Goal: Task Accomplishment & Management: Complete application form

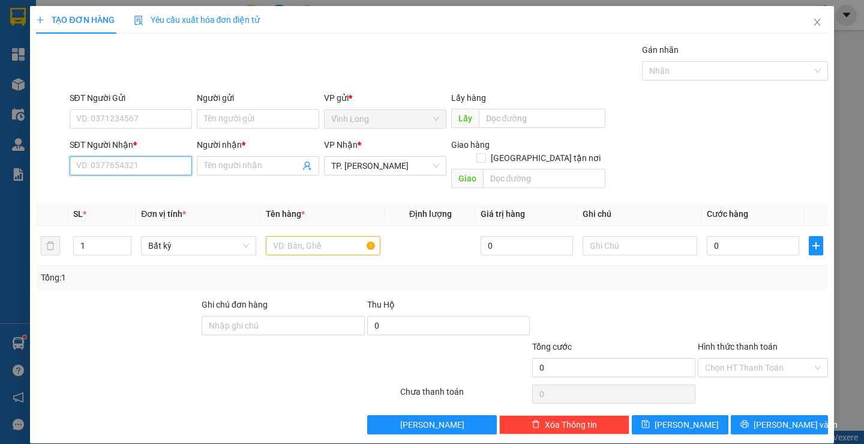
click at [163, 167] on input "SĐT Người Nhận *" at bounding box center [131, 165] width 122 height 19
type input "0978817772"
click at [107, 186] on div "0978817772 - TOÀN" at bounding box center [129, 189] width 107 height 13
type input "TOÀN"
click at [146, 169] on input "0978817772" at bounding box center [131, 165] width 122 height 19
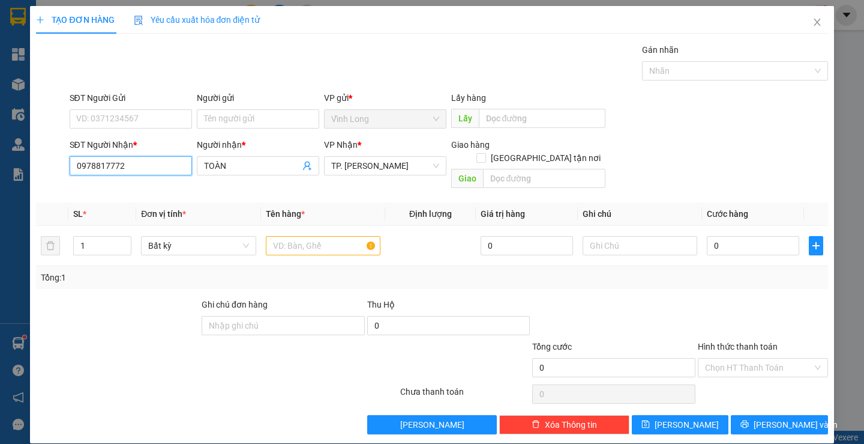
click at [146, 169] on input "0978817772" at bounding box center [131, 165] width 122 height 19
type input "0978817772"
click at [249, 124] on input "Người gửi" at bounding box center [258, 118] width 122 height 19
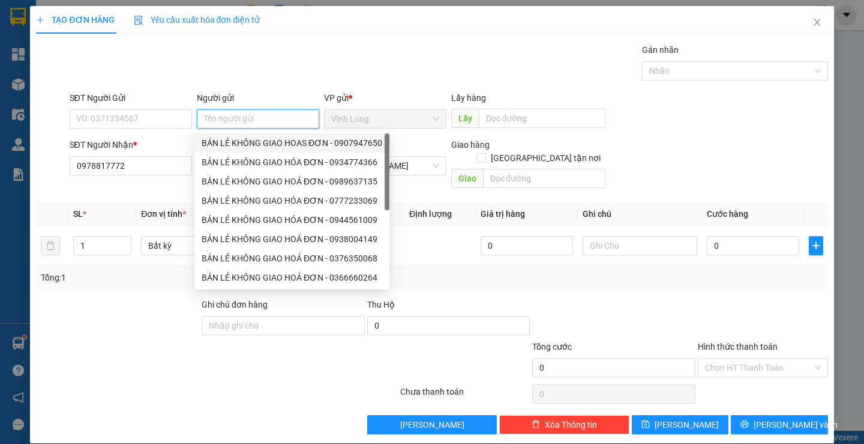
click at [254, 141] on div "BÁN LẺ KHÔNG GIAO HOAS ĐƠN - 0907947650" at bounding box center [292, 142] width 181 height 13
type input "0907947650"
type input "BÁN LẺ KHÔNG GIAO HOAS ĐƠN"
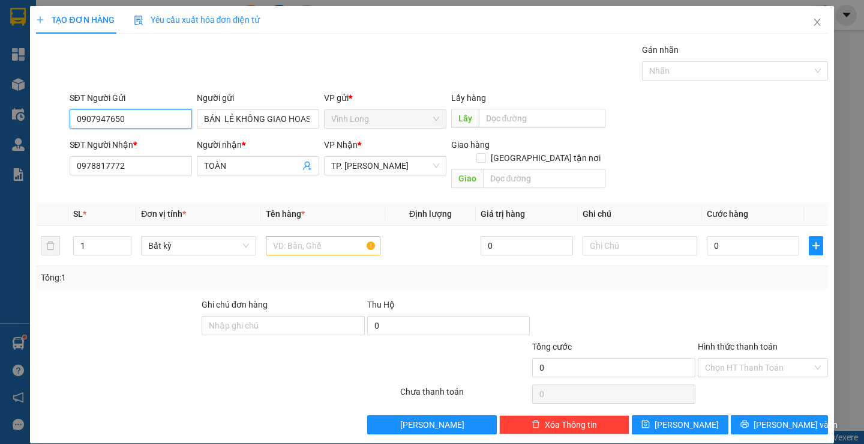
click at [176, 118] on input "0907947650" at bounding box center [131, 118] width 122 height 19
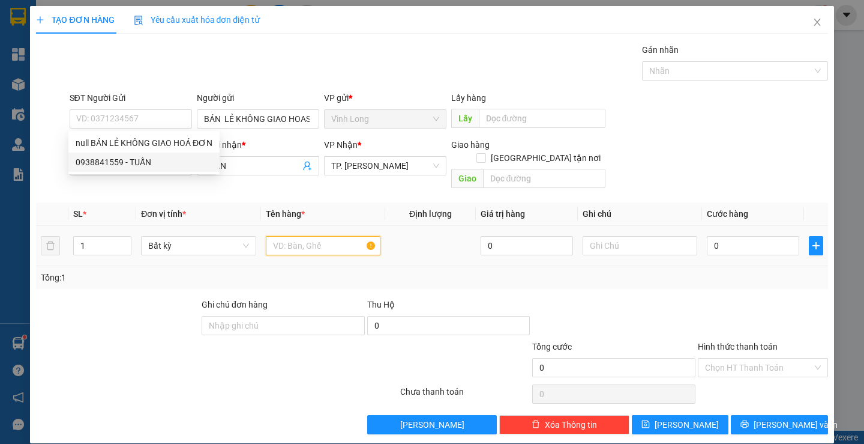
click at [294, 238] on input "text" at bounding box center [323, 245] width 115 height 19
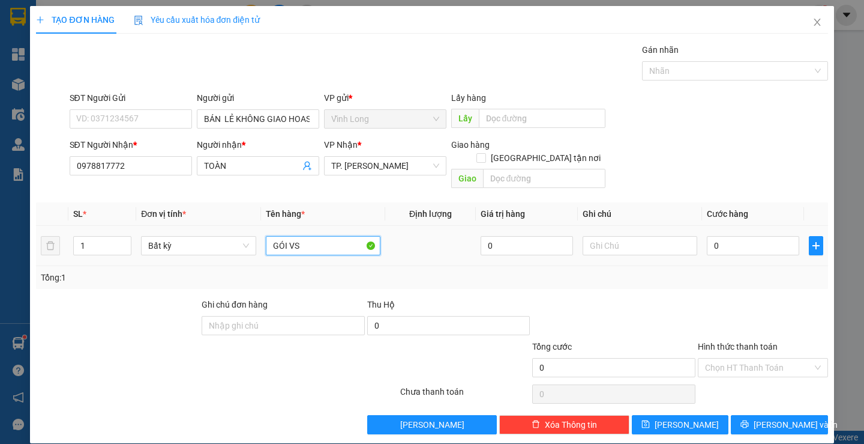
type input "GÓI VS"
type input "THƯ"
type input "2"
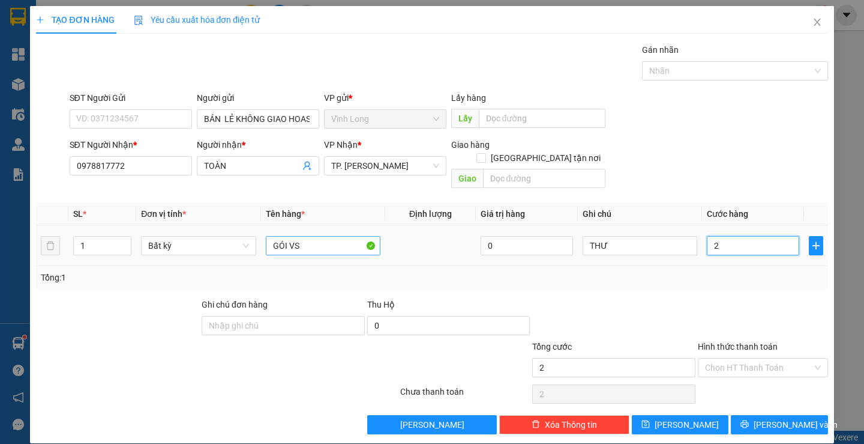
type input "20"
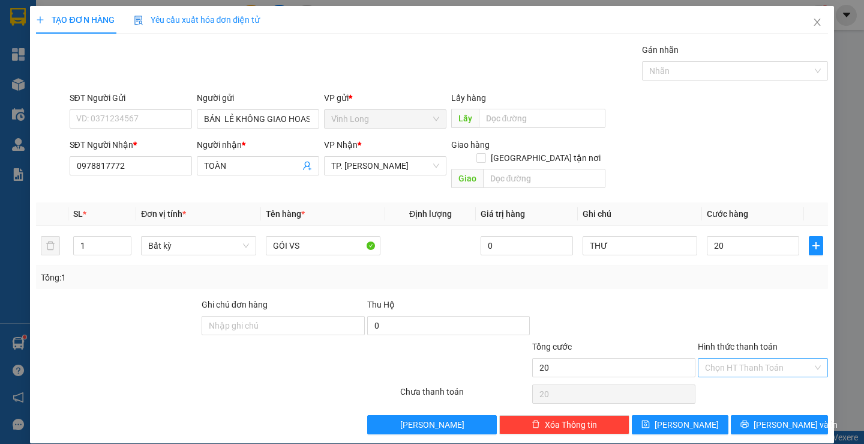
type input "20.000"
click at [715, 360] on input "Hình thức thanh toán" at bounding box center [758, 367] width 107 height 18
click at [738, 378] on div "Tại văn phòng" at bounding box center [756, 378] width 114 height 13
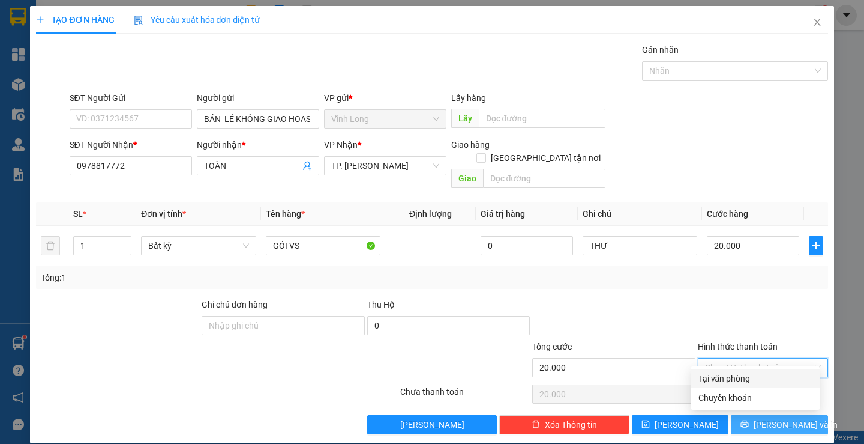
type input "0"
click at [786, 418] on span "[PERSON_NAME] và In" at bounding box center [796, 424] width 84 height 13
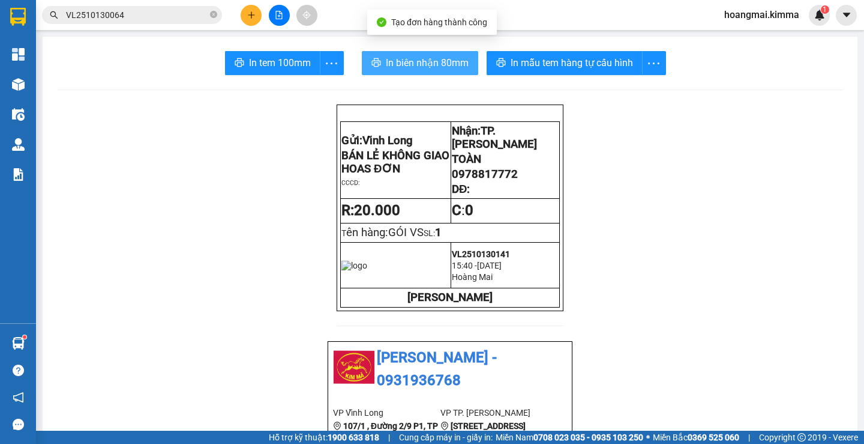
click at [420, 67] on span "In biên nhận 80mm" at bounding box center [427, 62] width 83 height 15
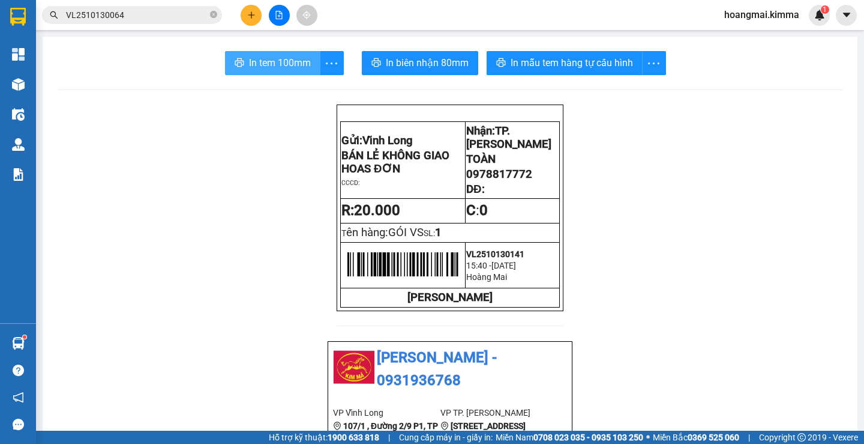
click at [249, 63] on span "In tem 100mm" at bounding box center [280, 62] width 62 height 15
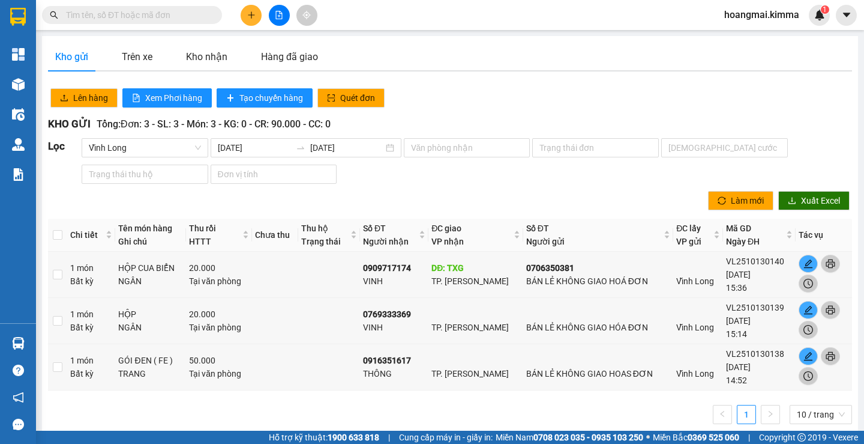
click at [134, 16] on input "text" at bounding box center [137, 14] width 142 height 13
paste input "0978817772"
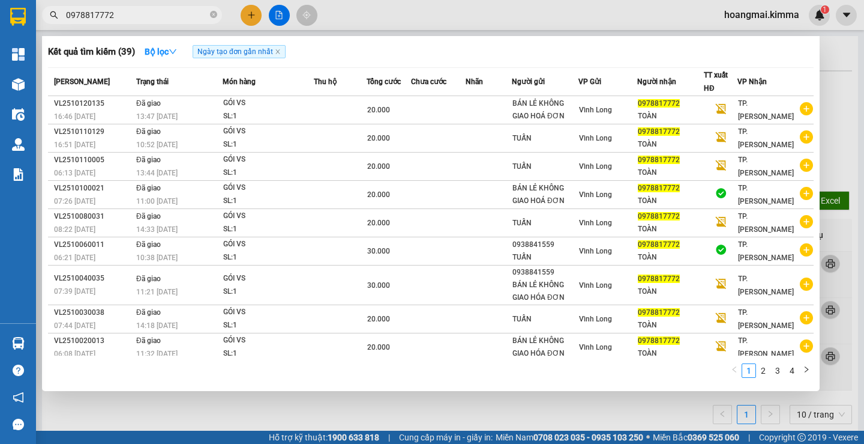
type input "0978817772"
